Goal: Navigation & Orientation: Find specific page/section

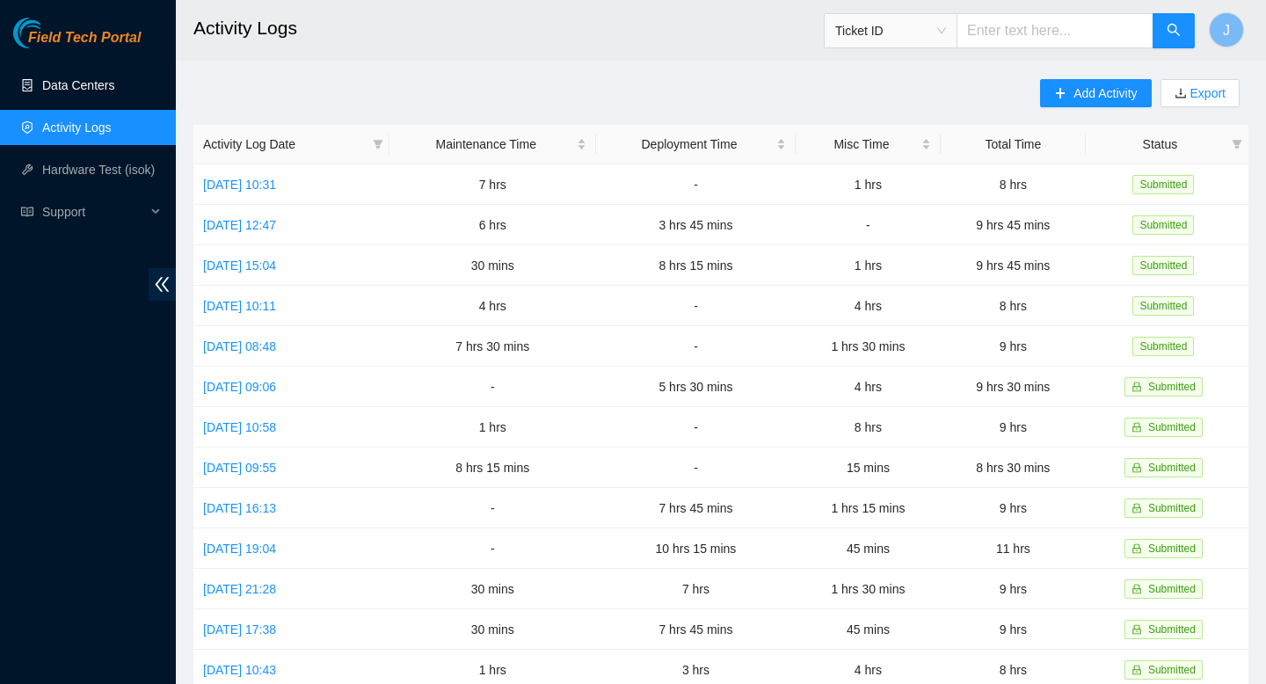
click at [106, 78] on link "Data Centers" at bounding box center [78, 85] width 72 height 14
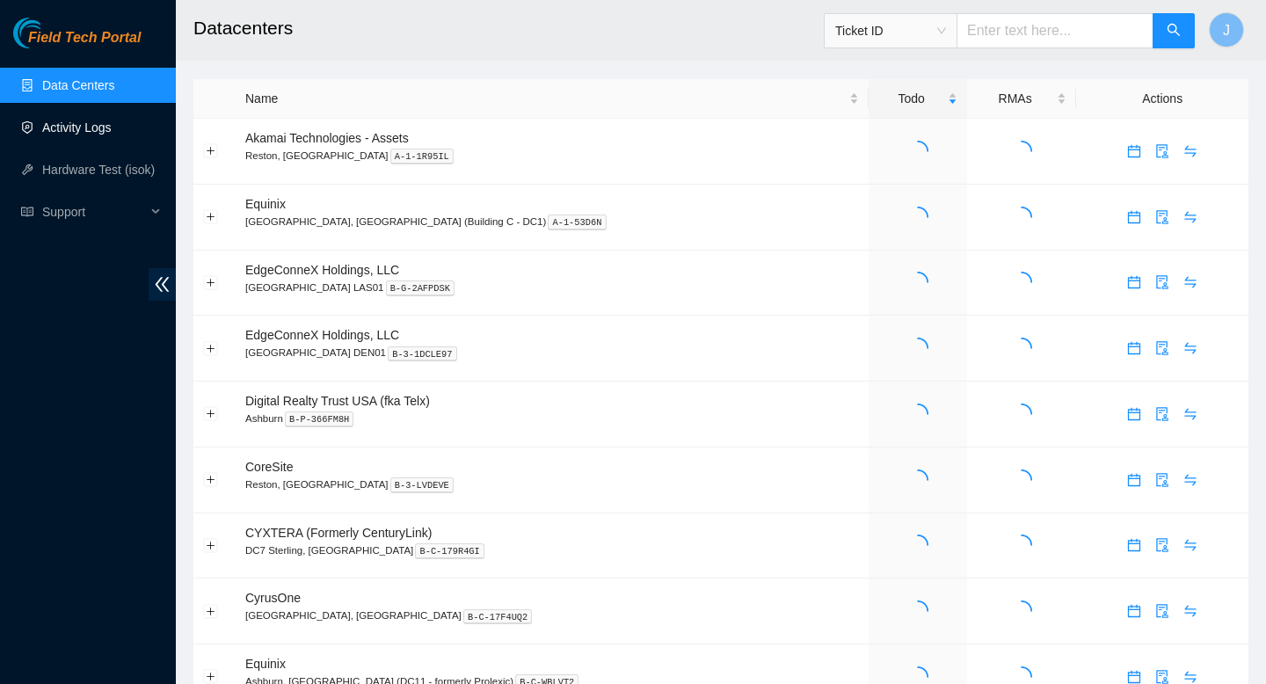
click at [94, 120] on link "Activity Logs" at bounding box center [76, 127] width 69 height 14
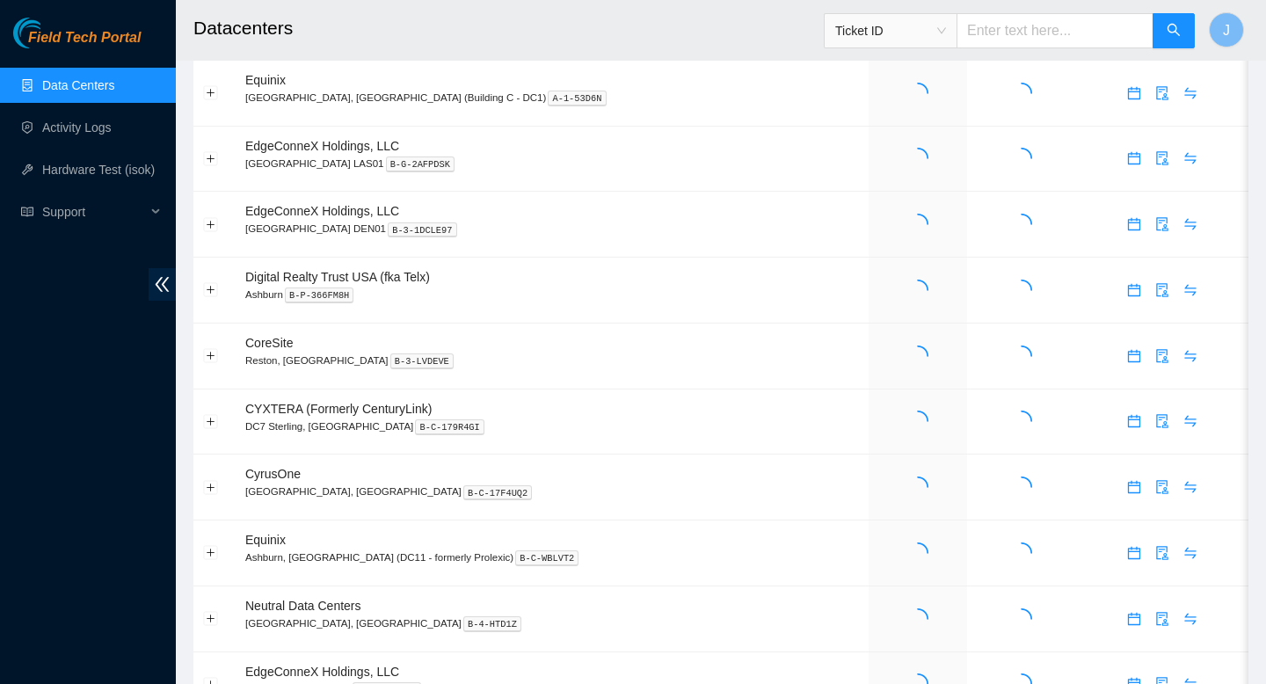
scroll to position [127, 0]
